Goal: Register for event/course

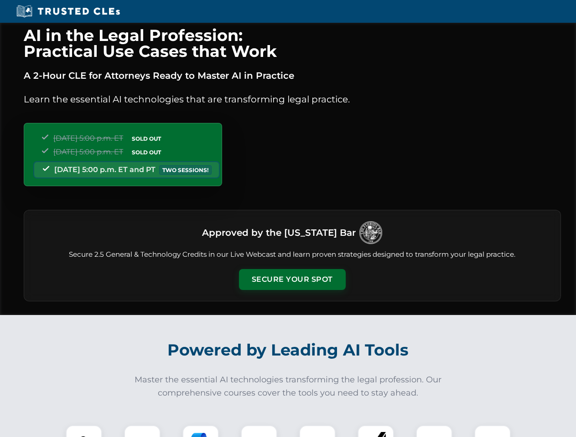
click at [292, 280] on button "Secure Your Spot" at bounding box center [292, 279] width 107 height 21
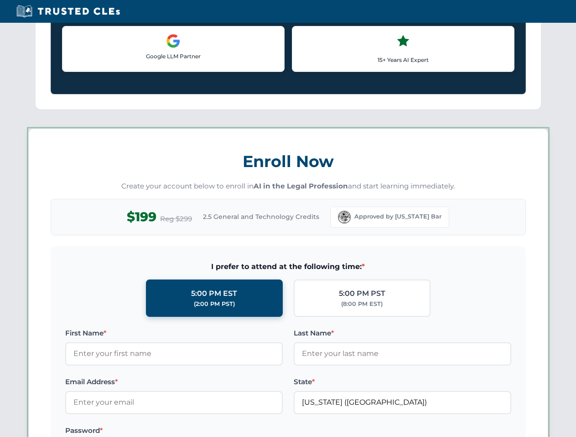
click at [201, 432] on label "Password *" at bounding box center [173, 431] width 217 height 11
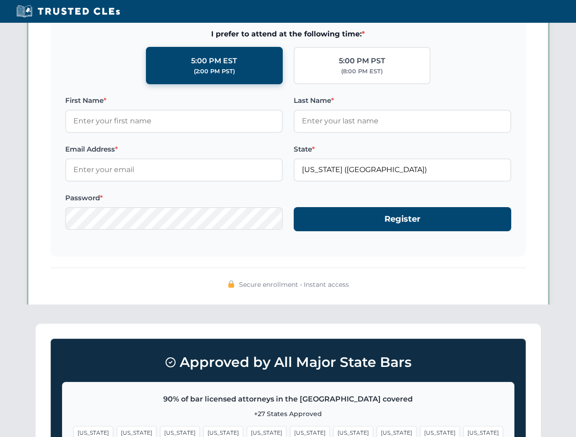
click at [420, 432] on span "[US_STATE]" at bounding box center [440, 433] width 40 height 13
